Goal: Obtain resource: Obtain resource

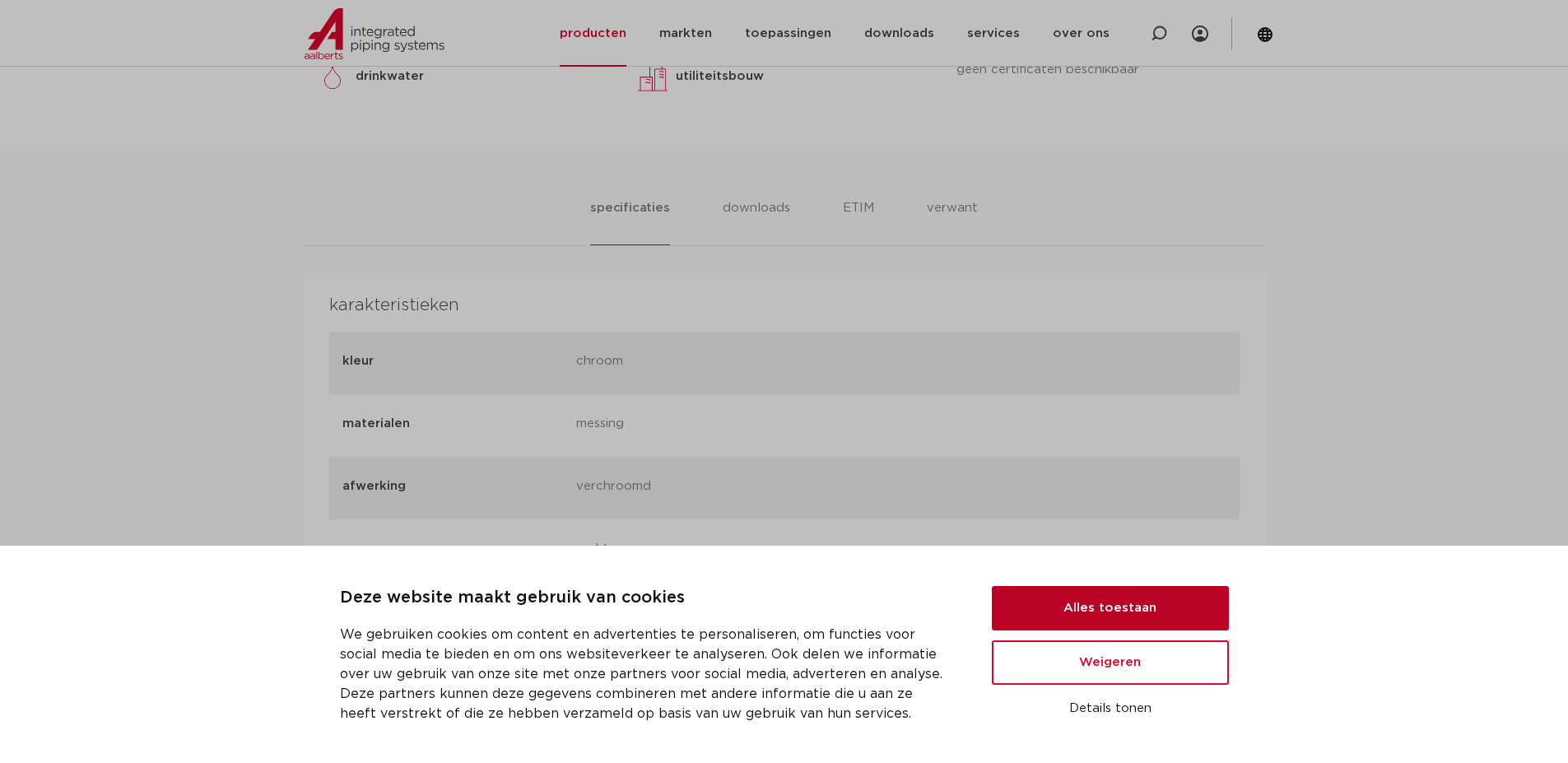
click at [1058, 599] on button "Alles toestaan" at bounding box center [1110, 608] width 237 height 44
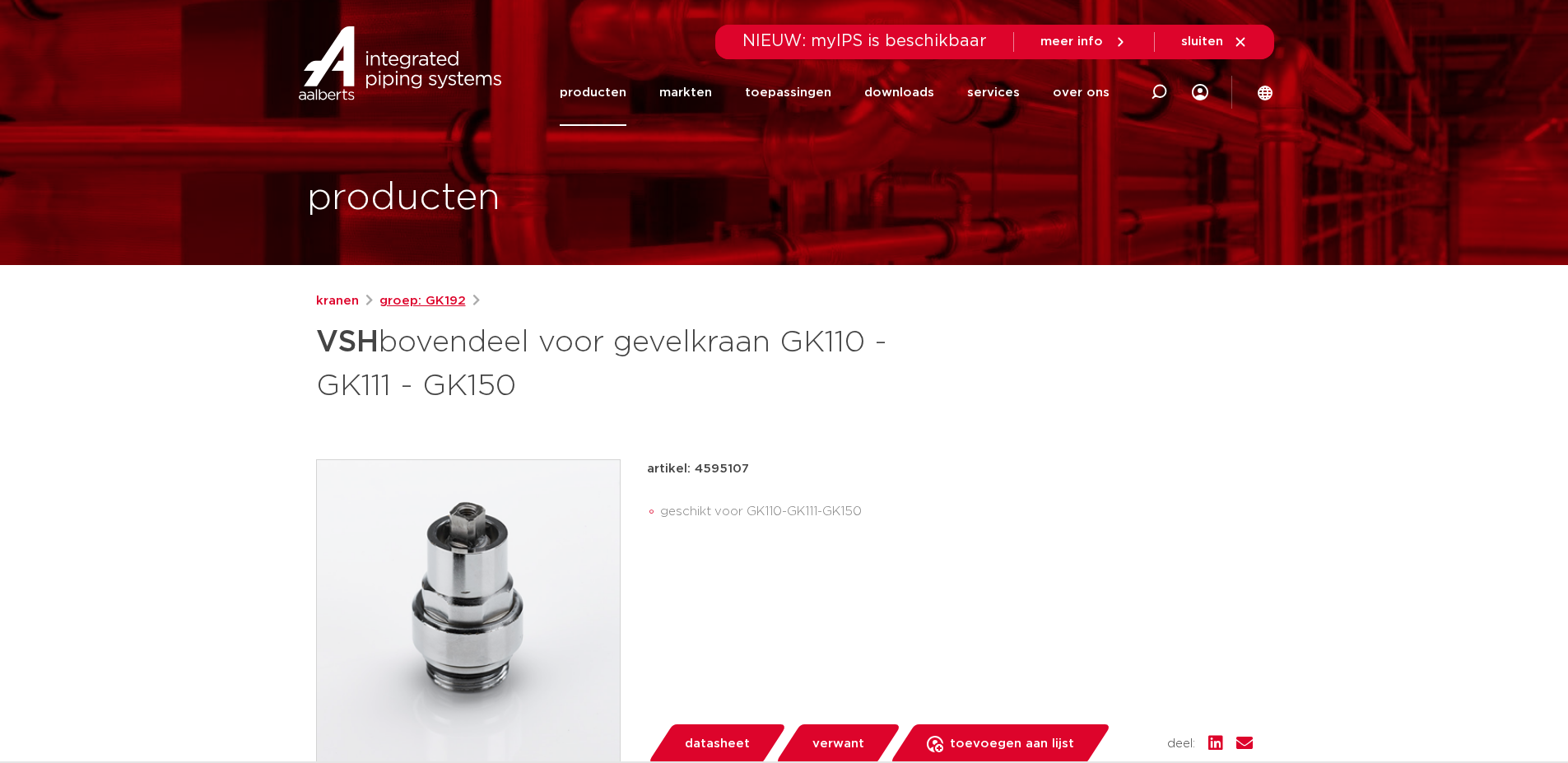
click at [442, 299] on link "groep: GK192" at bounding box center [423, 301] width 87 height 20
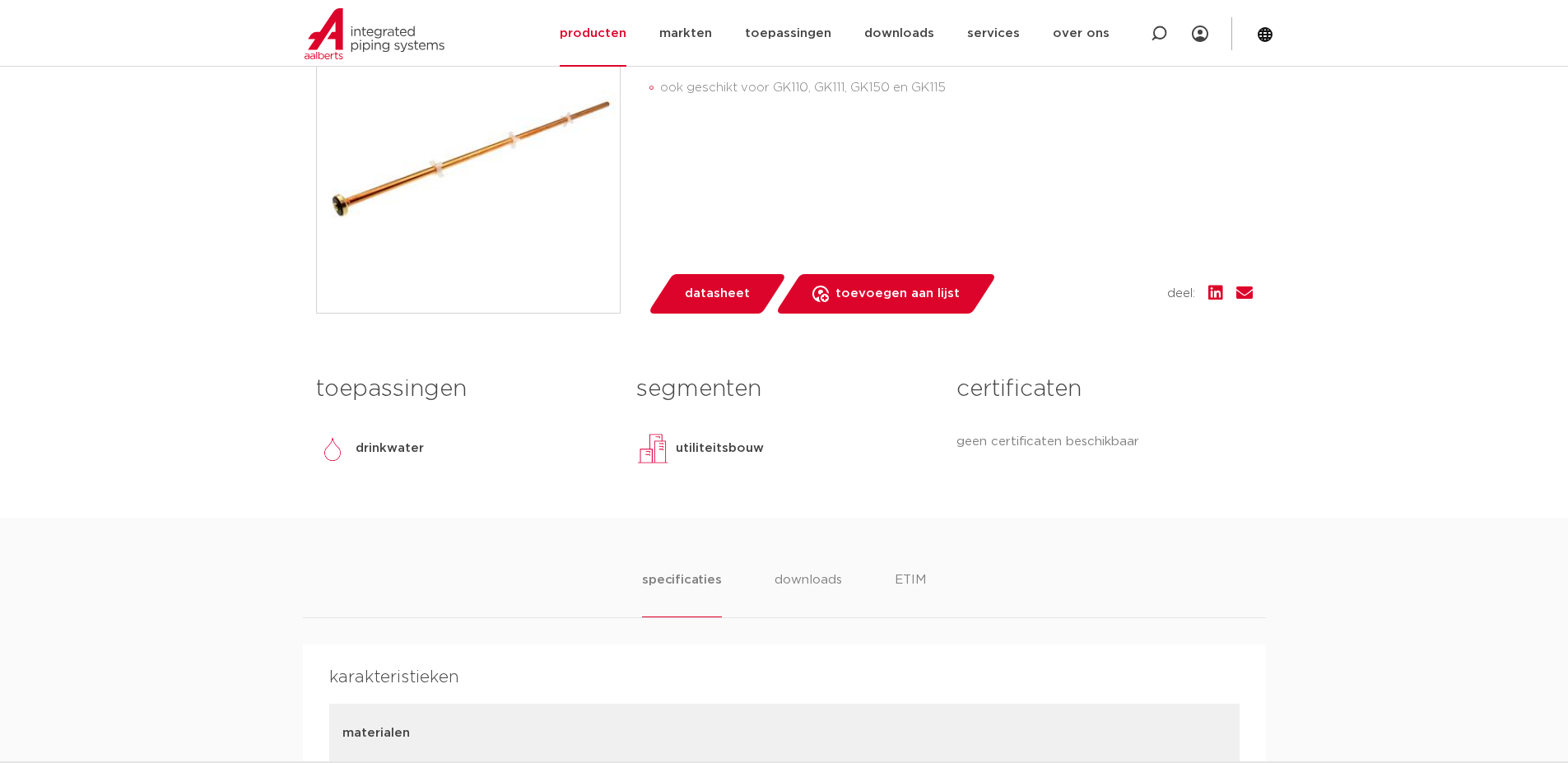
scroll to position [411, 0]
click at [718, 289] on span "datasheet" at bounding box center [717, 294] width 65 height 27
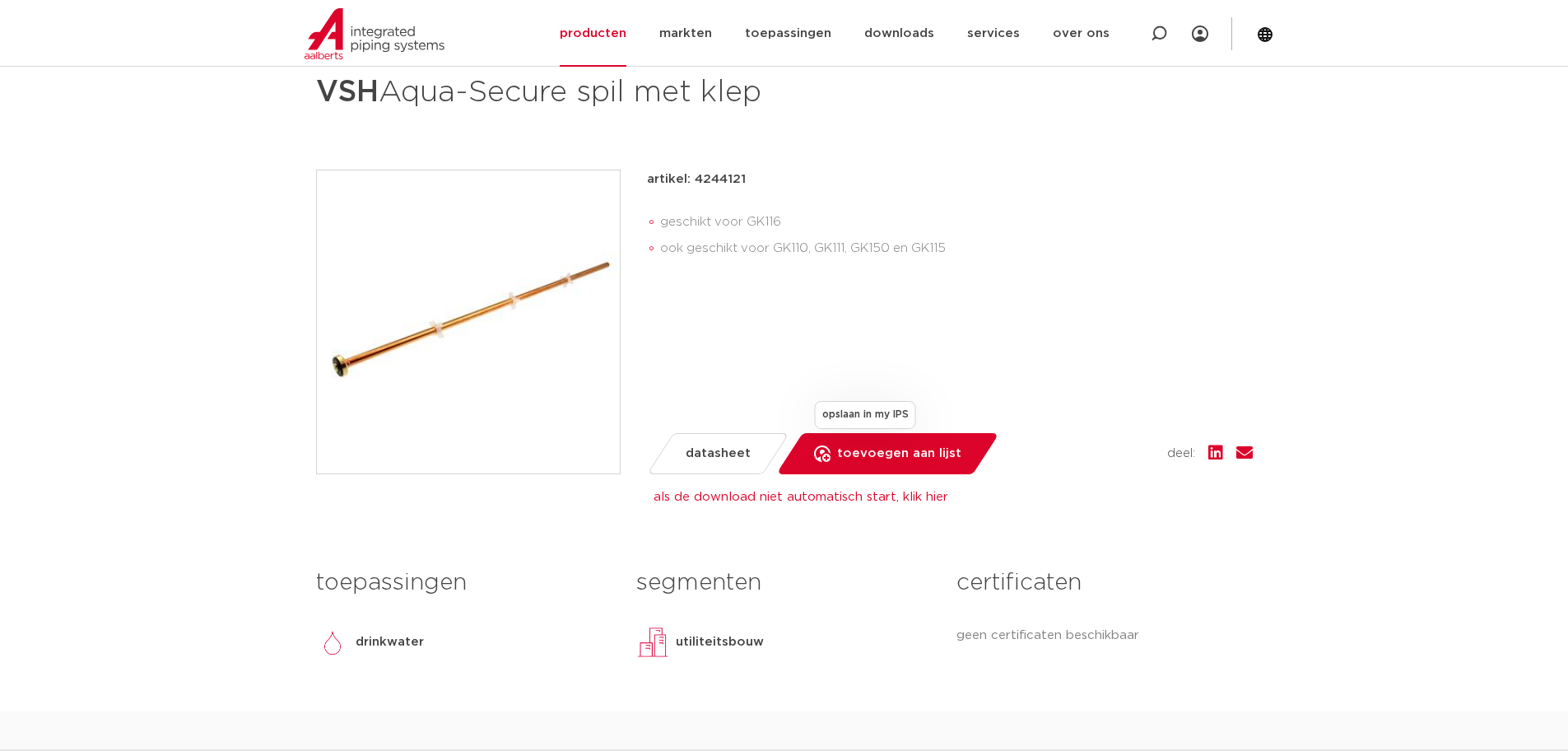
scroll to position [251, 0]
click at [887, 451] on span "toevoegen aan lijst" at bounding box center [899, 453] width 124 height 27
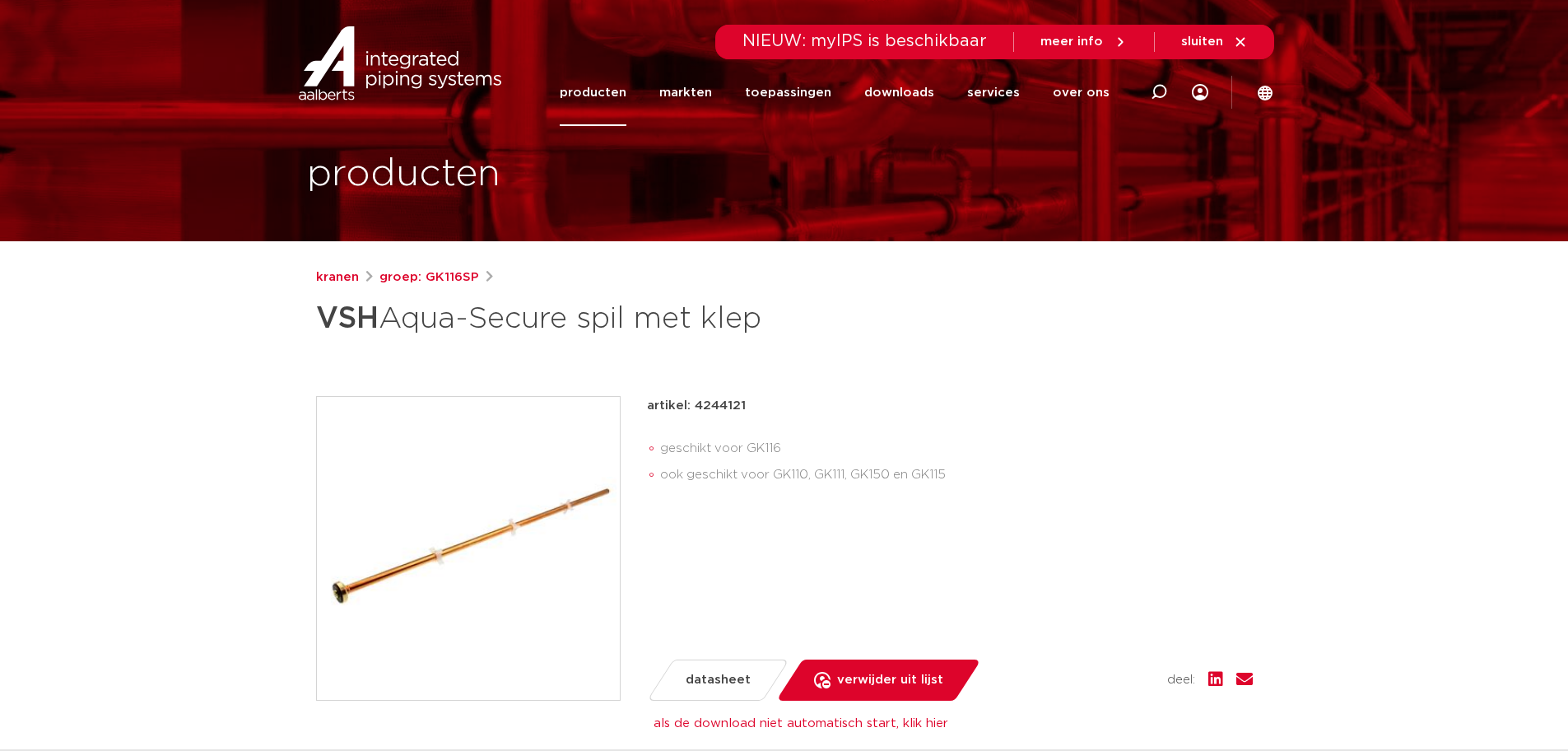
scroll to position [0, 0]
